Goal: Task Accomplishment & Management: Manage account settings

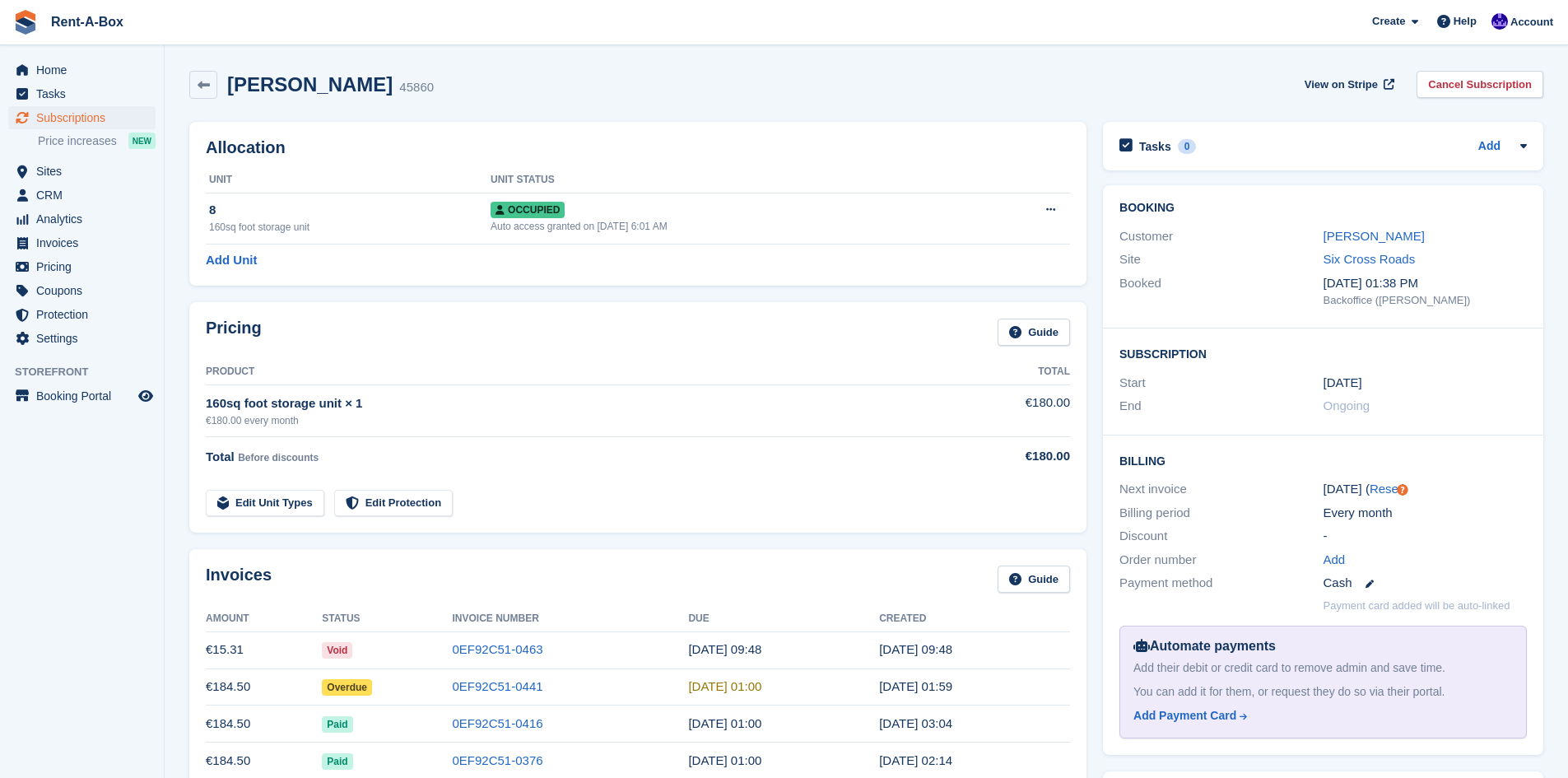
click at [1372, 584] on div "Cash" at bounding box center [1424, 584] width 203 height 19
click at [1365, 584] on icon at bounding box center [1369, 584] width 9 height 9
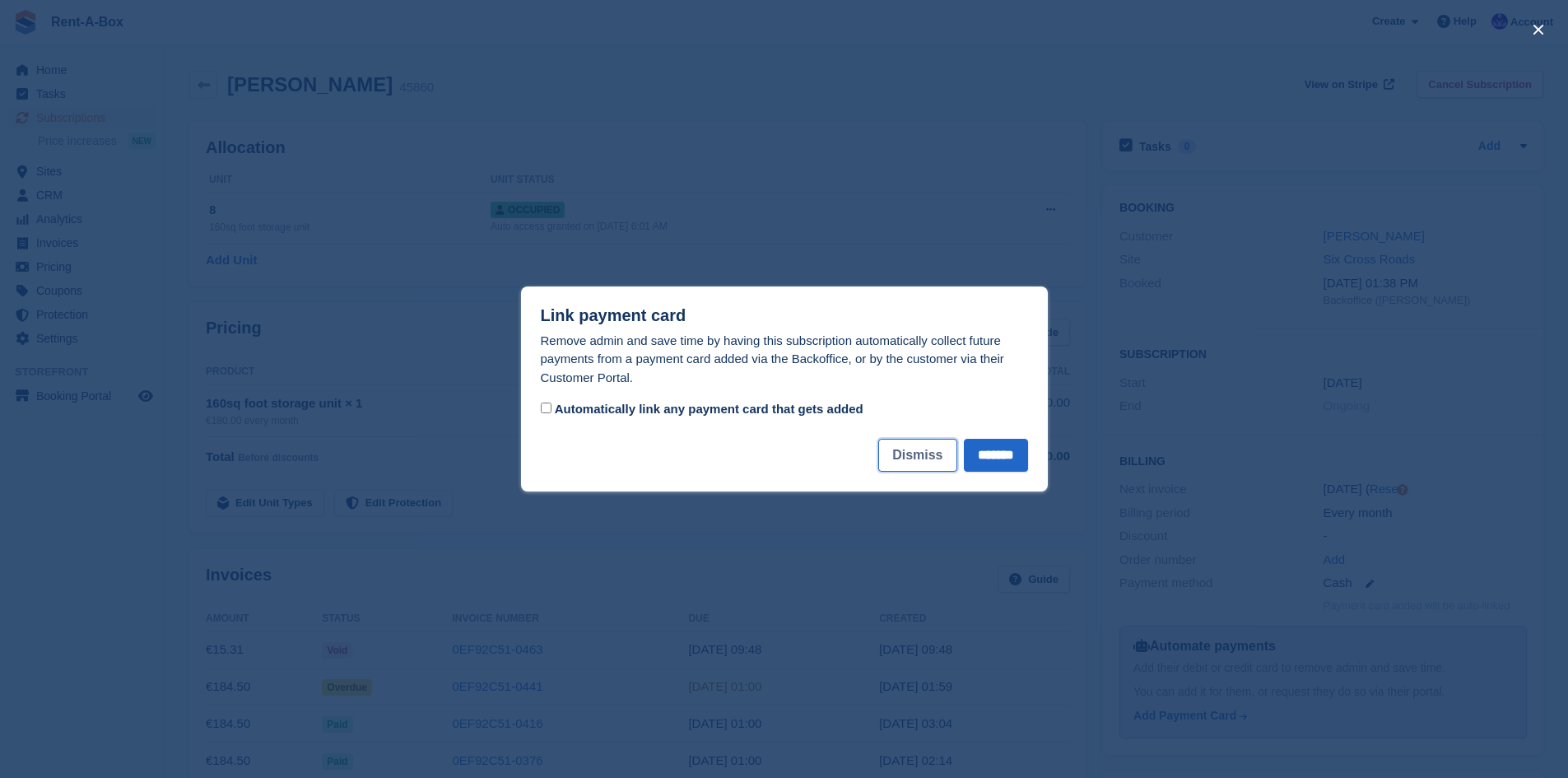
click at [888, 453] on button "Dismiss" at bounding box center [916, 455] width 78 height 33
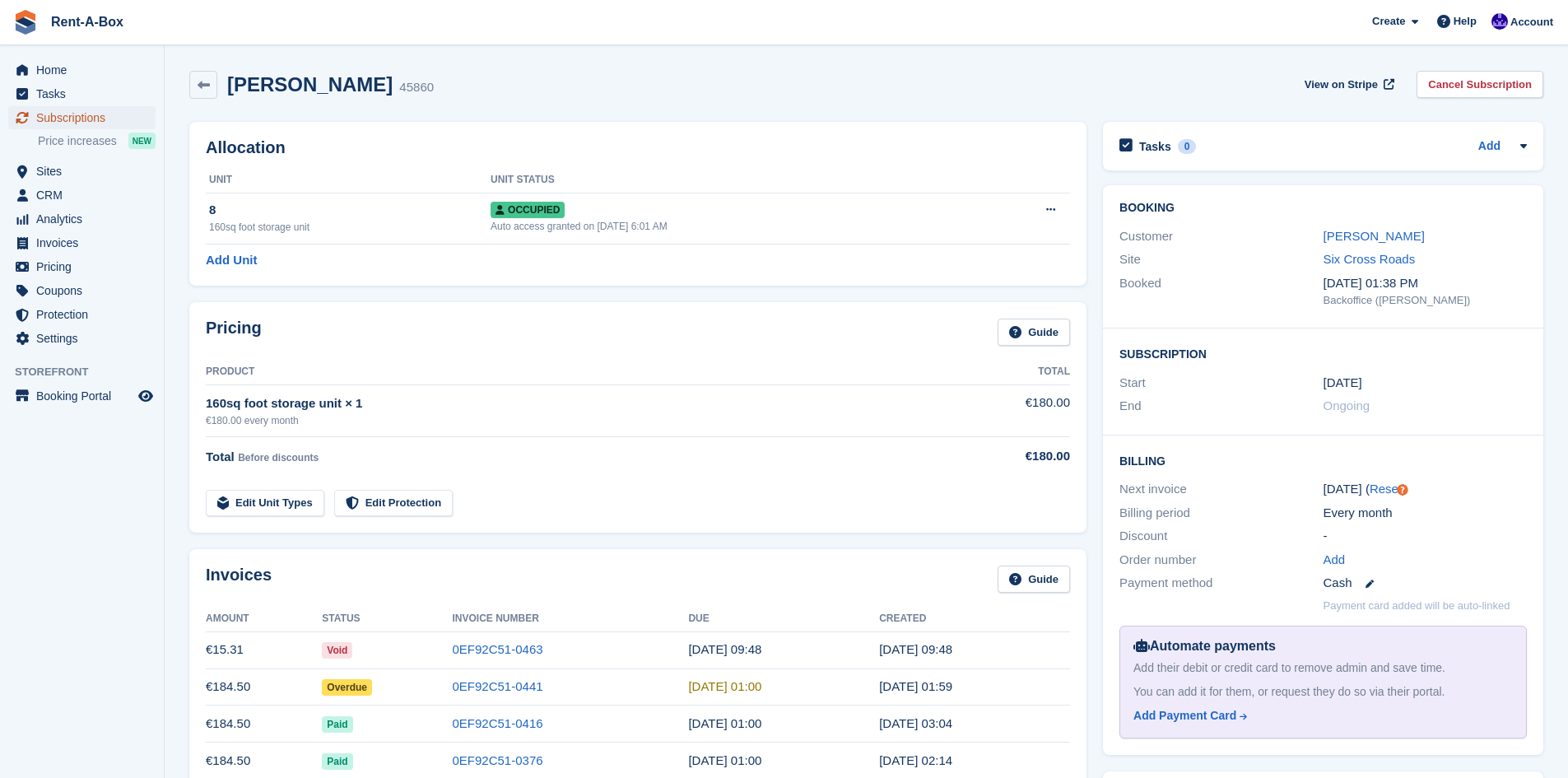
click at [50, 117] on span "Subscriptions" at bounding box center [85, 117] width 98 height 23
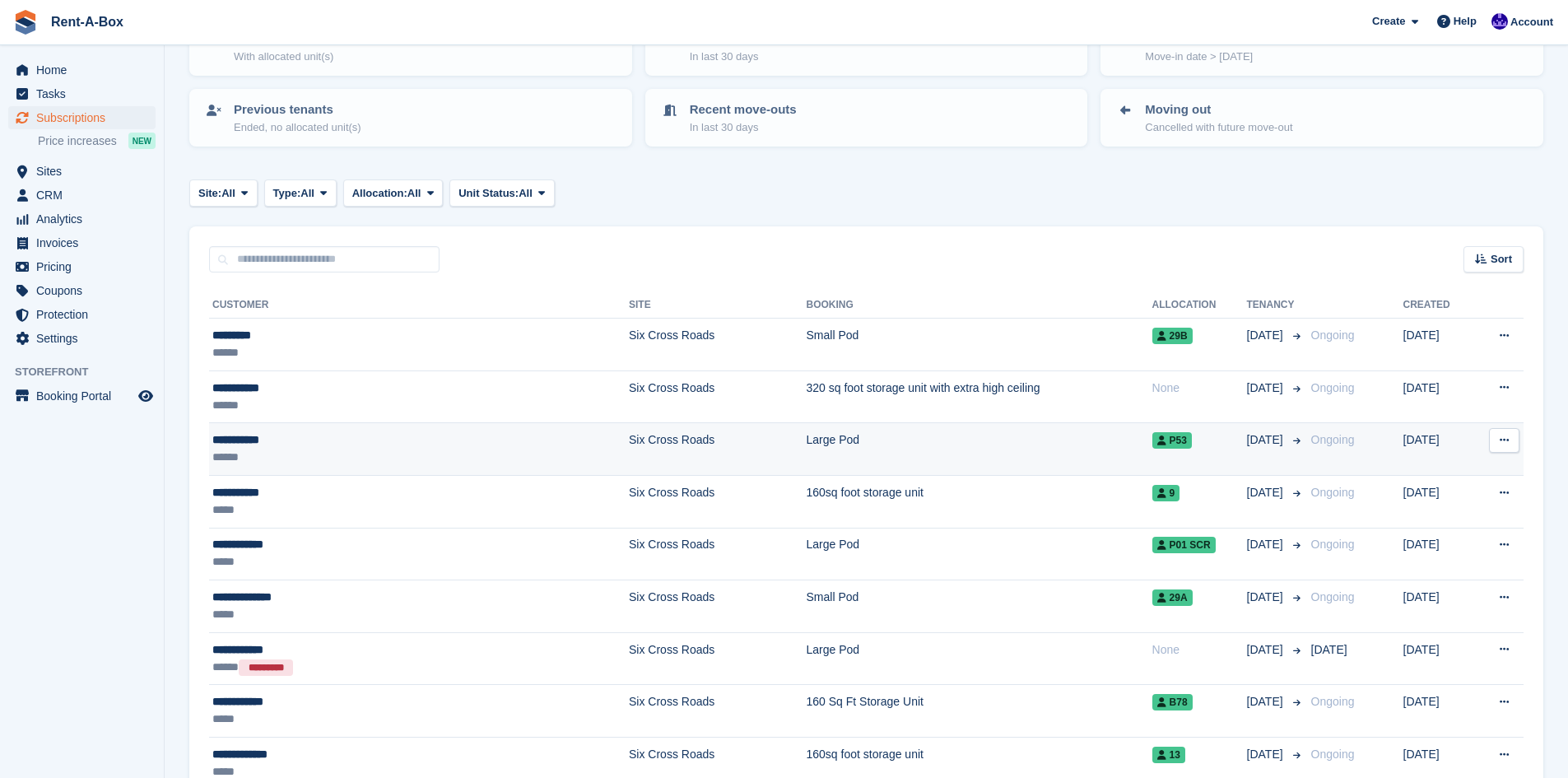
scroll to position [159, 0]
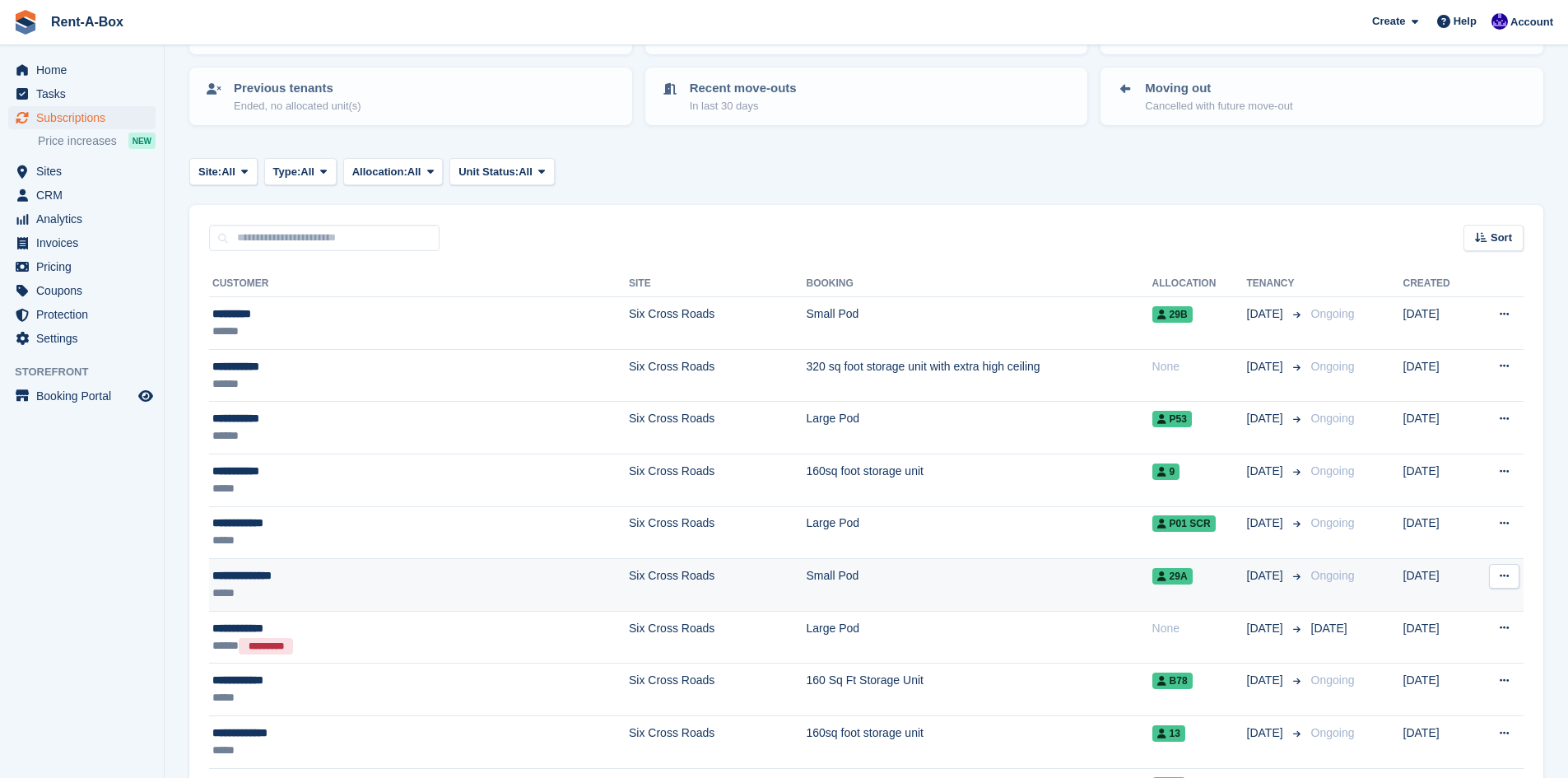
click at [410, 578] on div "**********" at bounding box center [353, 576] width 281 height 17
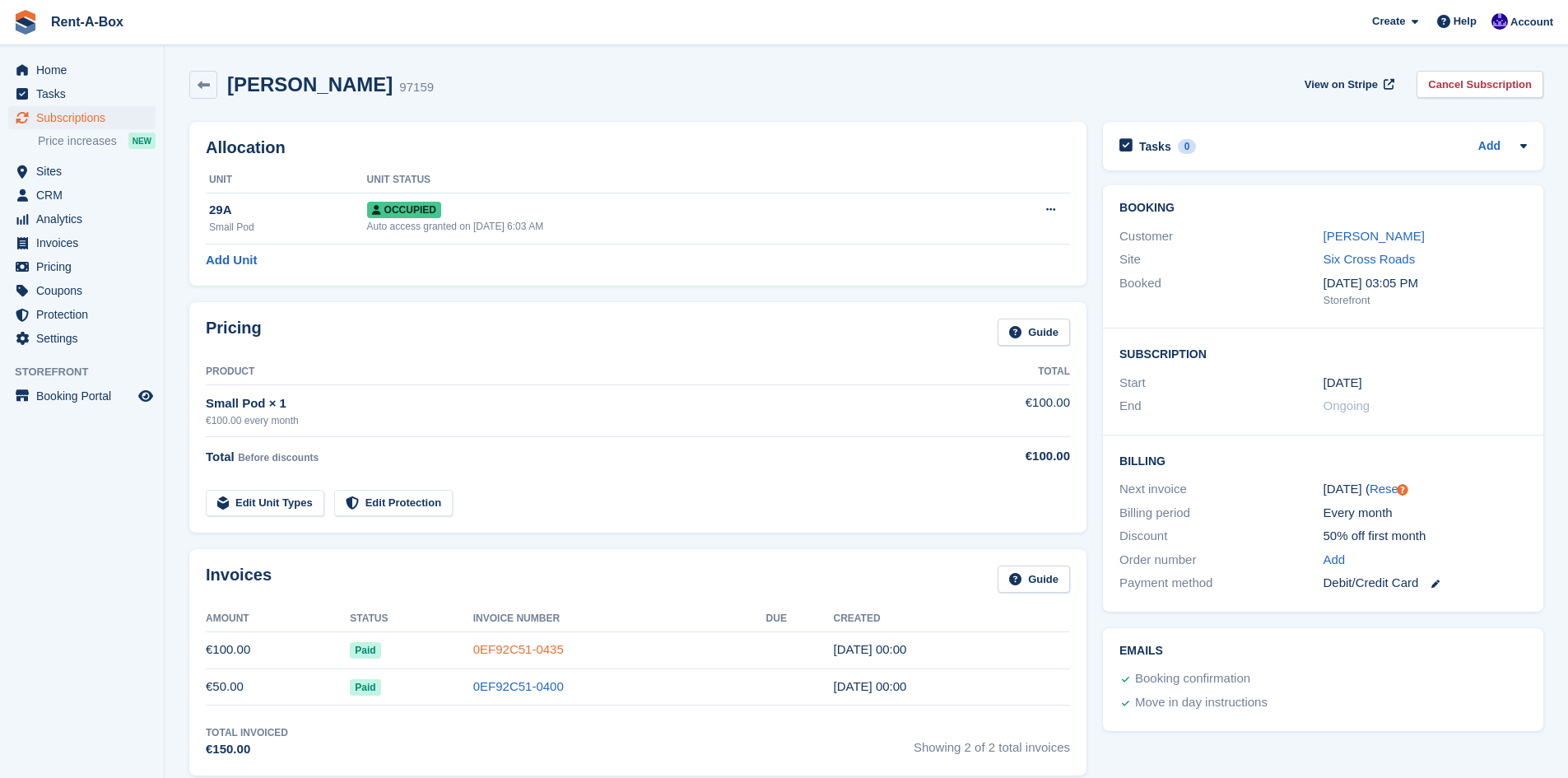
click at [520, 646] on link "0EF92C51-0435" at bounding box center [519, 649] width 91 height 14
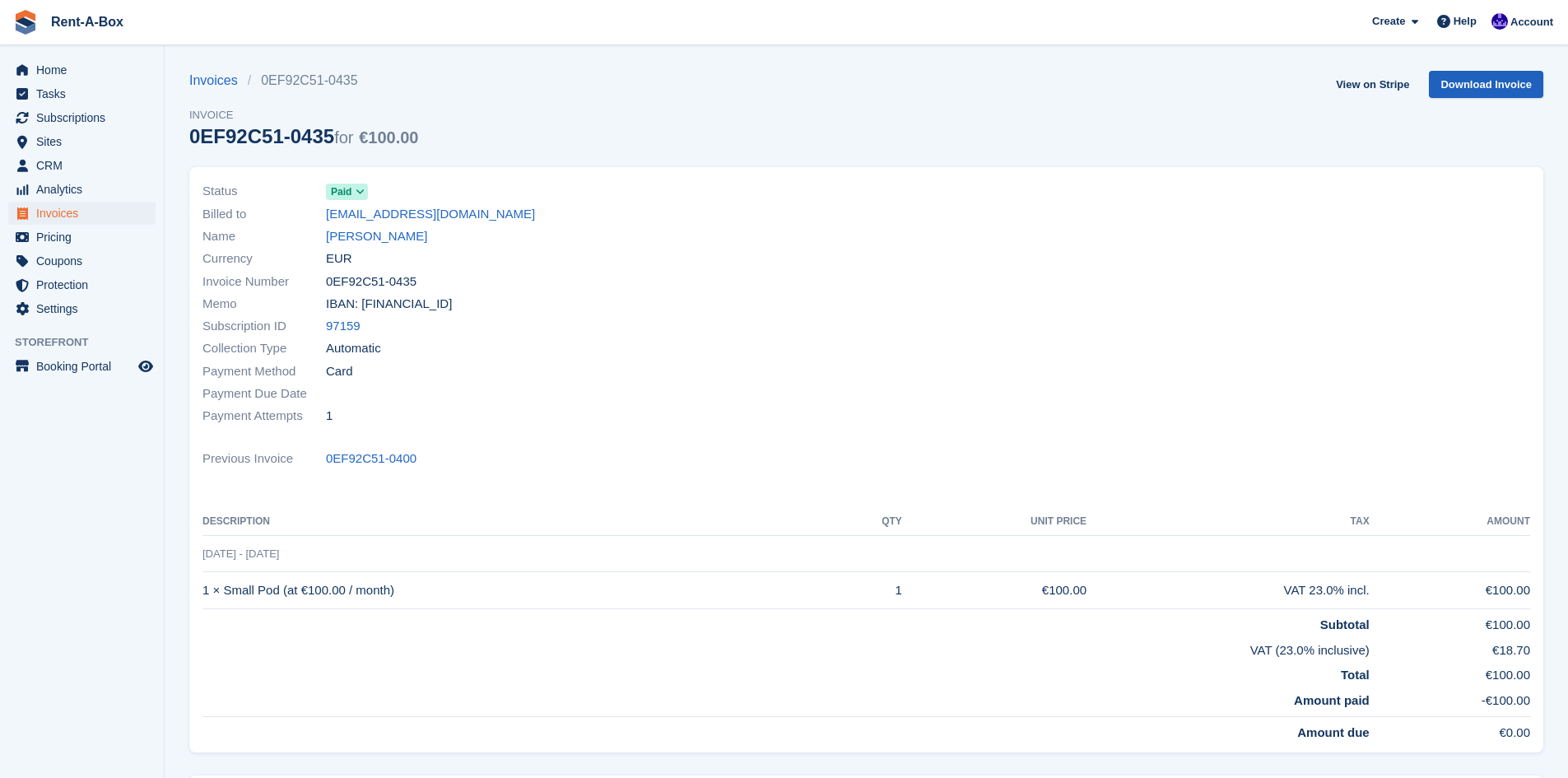
drag, startPoint x: 1497, startPoint y: 99, endPoint x: 1517, endPoint y: 88, distance: 22.8
click at [1517, 88] on div "View on Stripe Download Invoice" at bounding box center [1436, 87] width 214 height 33
click at [1517, 88] on link "Download Invoice" at bounding box center [1486, 85] width 115 height 27
